Goal: Information Seeking & Learning: Understand process/instructions

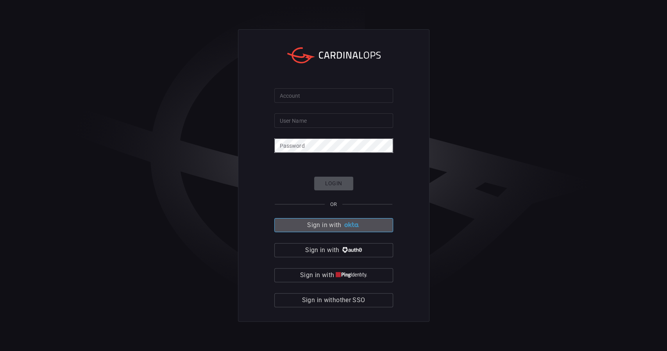
click at [326, 224] on span "Sign in with" at bounding box center [324, 225] width 34 height 11
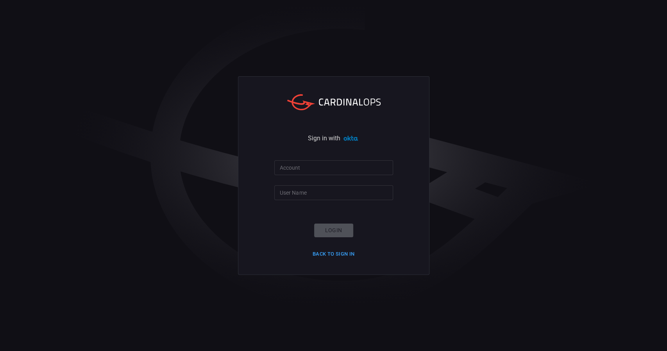
click at [297, 170] on div "Account Account" at bounding box center [333, 166] width 119 height 13
type input "blackstone-es"
click at [290, 194] on input "User Name" at bounding box center [333, 192] width 119 height 14
type input "[PERSON_NAME].sarkar"
click at [332, 231] on button "Login" at bounding box center [333, 231] width 39 height 14
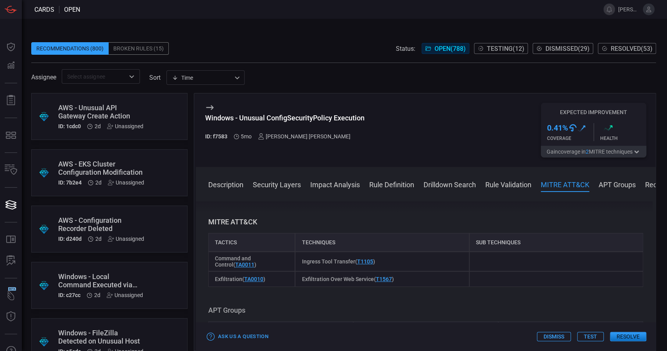
scroll to position [598, 0]
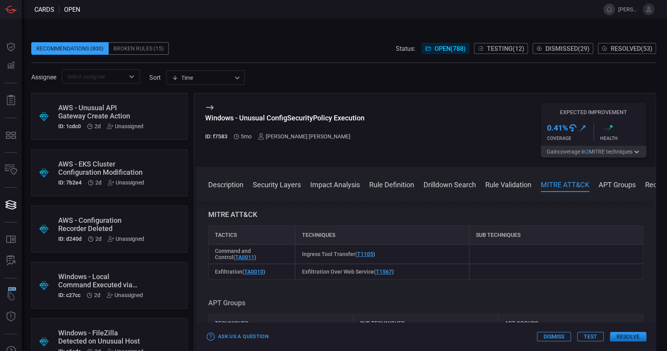
click at [371, 184] on button "Rule Definition" at bounding box center [391, 183] width 45 height 9
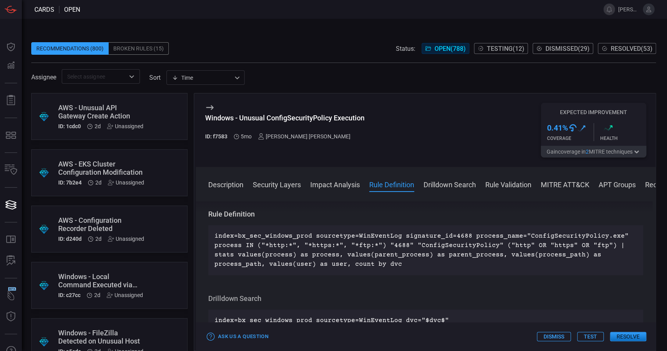
scroll to position [10, 0]
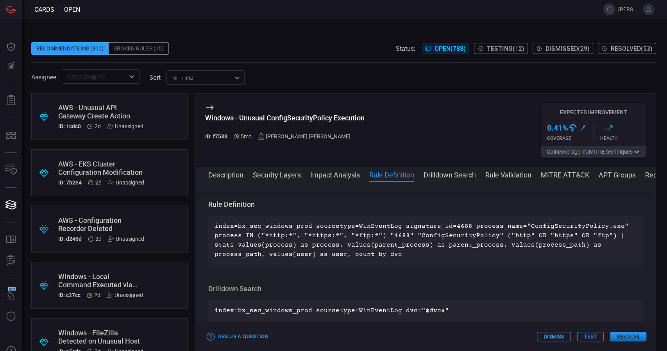
click at [500, 225] on p "index=bx_sec_windows_prod sourcetype=WinEventLog signature_id=4688 process_name…" at bounding box center [426, 241] width 422 height 38
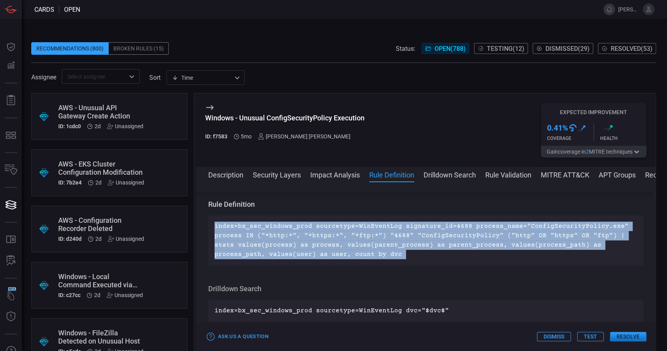
click at [500, 225] on p "index=bx_sec_windows_prod sourcetype=WinEventLog signature_id=4688 process_name…" at bounding box center [426, 241] width 422 height 38
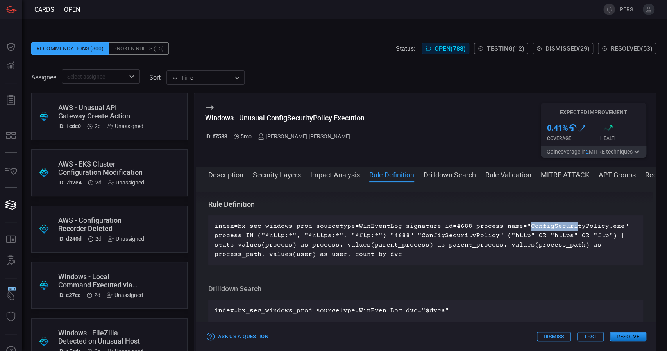
drag, startPoint x: 517, startPoint y: 226, endPoint x: 562, endPoint y: 226, distance: 44.9
click at [500, 226] on p "index=bx_sec_windows_prod sourcetype=WinEventLog signature_id=4688 process_name…" at bounding box center [426, 241] width 422 height 38
click at [500, 224] on p "index=bx_sec_windows_prod sourcetype=WinEventLog signature_id=4688 process_name…" at bounding box center [426, 241] width 422 height 38
drag, startPoint x: 519, startPoint y: 224, endPoint x: 610, endPoint y: 224, distance: 90.7
click at [500, 224] on p "index=bx_sec_windows_prod sourcetype=WinEventLog signature_id=4688 process_name…" at bounding box center [426, 241] width 422 height 38
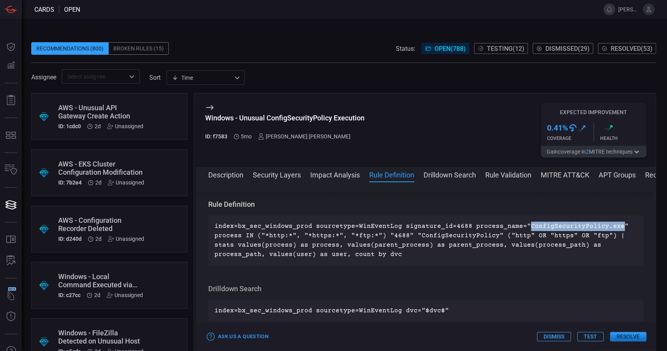
copy p "ConfigSecurityPolicy.exe"
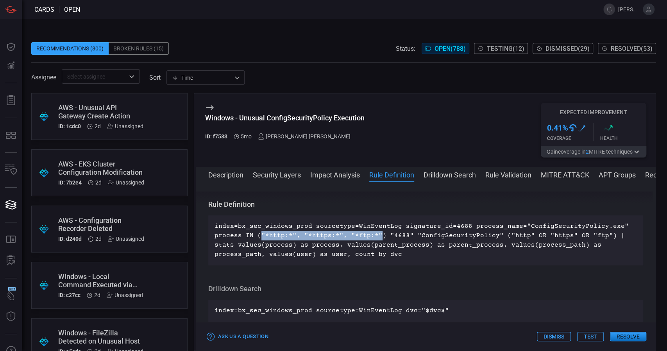
drag, startPoint x: 260, startPoint y: 234, endPoint x: 375, endPoint y: 232, distance: 115.7
click at [375, 232] on p "index=bx_sec_windows_prod sourcetype=WinEventLog signature_id=4688 process_name…" at bounding box center [426, 241] width 422 height 38
copy p ""*http:*", "*https:*", "*ftp:*""
